Goal: Navigation & Orientation: Find specific page/section

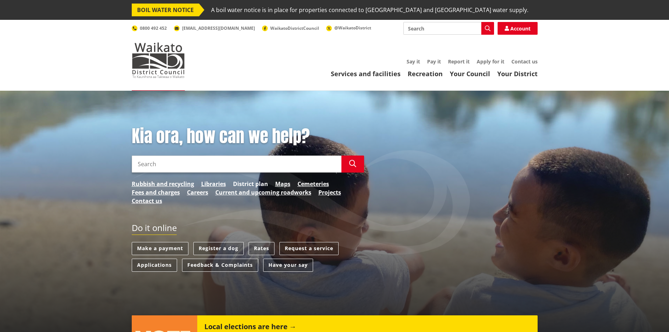
click at [249, 183] on link "District plan" at bounding box center [250, 183] width 35 height 8
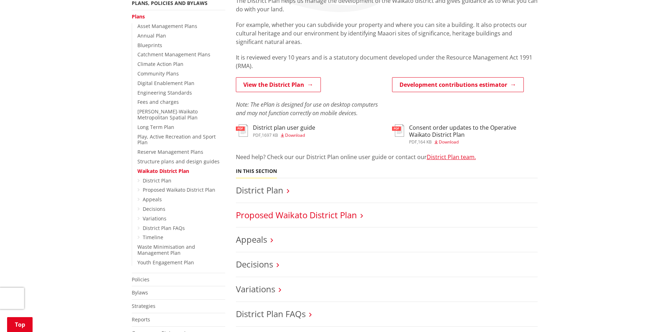
scroll to position [177, 0]
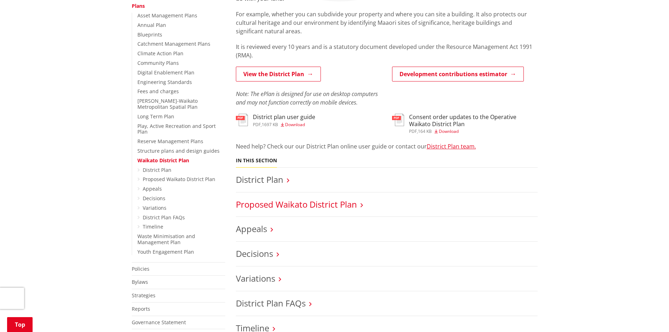
click at [263, 204] on link "Proposed Waikato District Plan" at bounding box center [296, 204] width 121 height 12
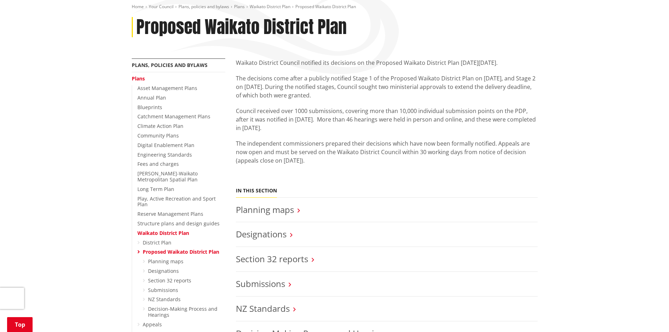
scroll to position [106, 0]
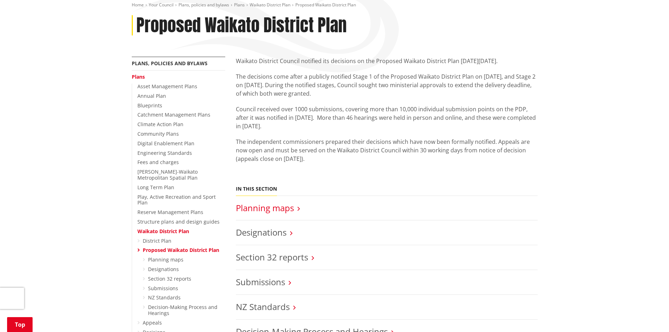
click at [270, 207] on link "Planning maps" at bounding box center [265, 208] width 58 height 12
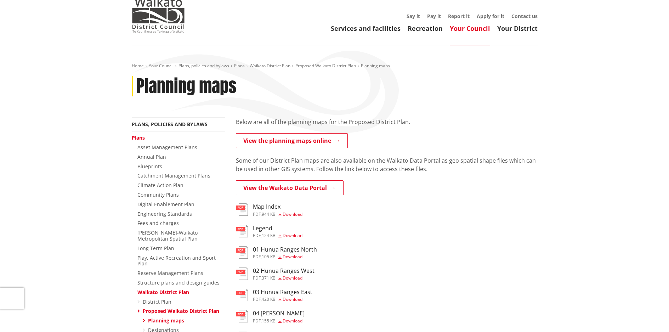
scroll to position [71, 0]
